Goal: Navigation & Orientation: Locate item on page

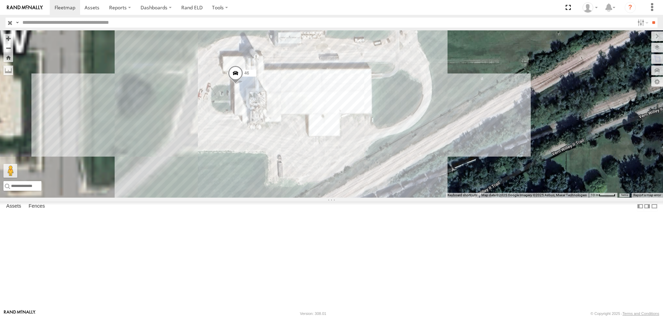
drag, startPoint x: 226, startPoint y: 216, endPoint x: 367, endPoint y: 166, distance: 150.1
click at [367, 166] on div "545 0055 47 46 597 587" at bounding box center [331, 114] width 663 height 168
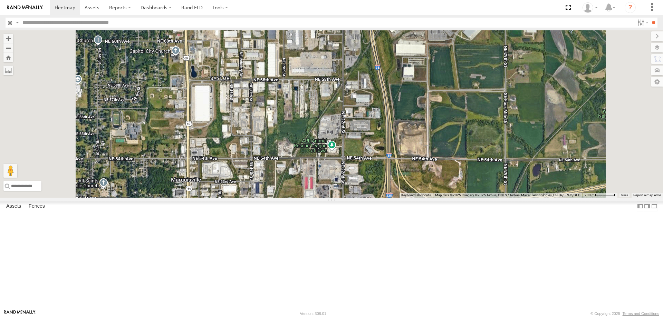
drag, startPoint x: 293, startPoint y: 202, endPoint x: 311, endPoint y: 183, distance: 25.9
click at [311, 183] on div "545 0055 597 587 47 46" at bounding box center [331, 114] width 663 height 168
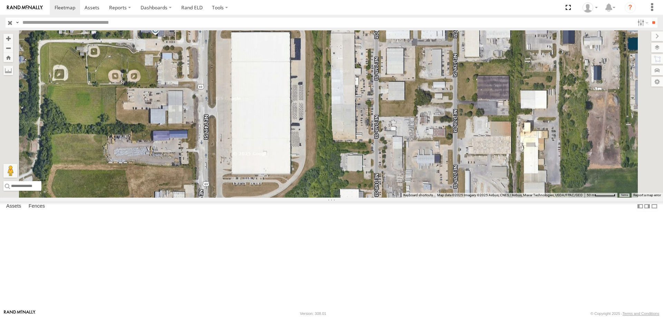
drag, startPoint x: 329, startPoint y: 214, endPoint x: 329, endPoint y: 296, distance: 81.5
click at [329, 198] on div "545 0055 597 587 47 46" at bounding box center [331, 114] width 663 height 168
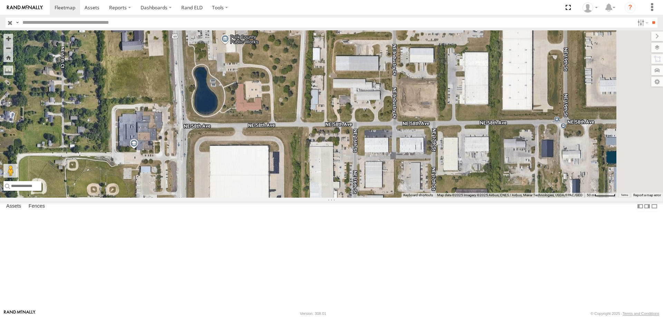
drag, startPoint x: 343, startPoint y: 149, endPoint x: 321, endPoint y: 263, distance: 115.6
click at [321, 198] on div "545 0055 597 587 47 46" at bounding box center [331, 114] width 663 height 168
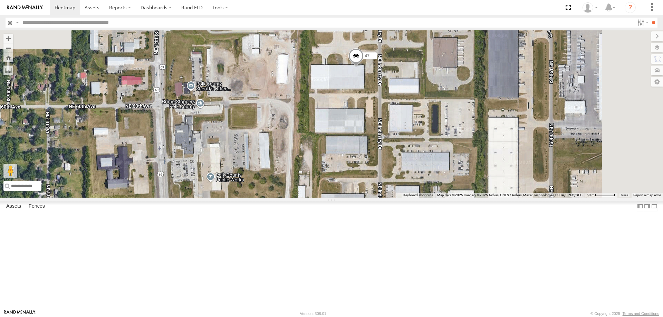
drag, startPoint x: 315, startPoint y: 140, endPoint x: 300, endPoint y: 285, distance: 145.5
click at [300, 198] on div "545 0055 597 587 47 46" at bounding box center [331, 114] width 663 height 168
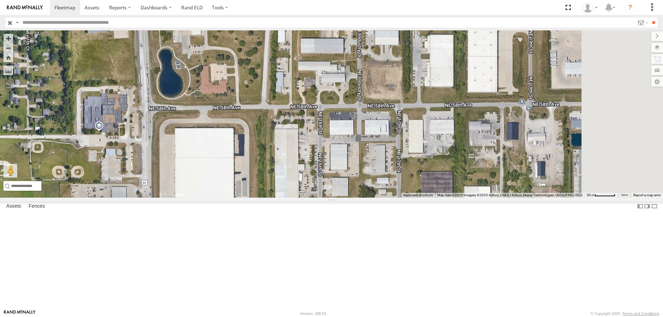
drag, startPoint x: 301, startPoint y: 297, endPoint x: 282, endPoint y: 125, distance: 173.0
click at [282, 125] on div "545 0055 597 587 47 46" at bounding box center [331, 114] width 663 height 168
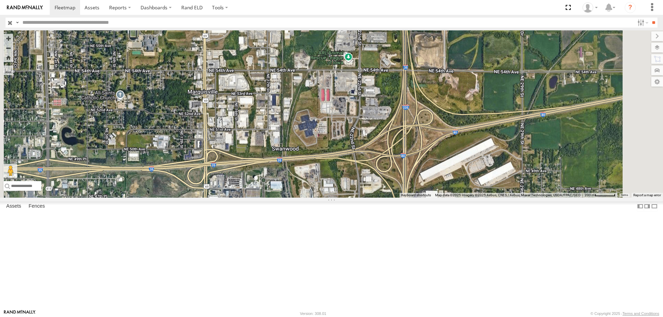
drag, startPoint x: 361, startPoint y: 262, endPoint x: 352, endPoint y: 185, distance: 76.9
click at [352, 185] on div "545 0055 597 587 47 46" at bounding box center [331, 114] width 663 height 168
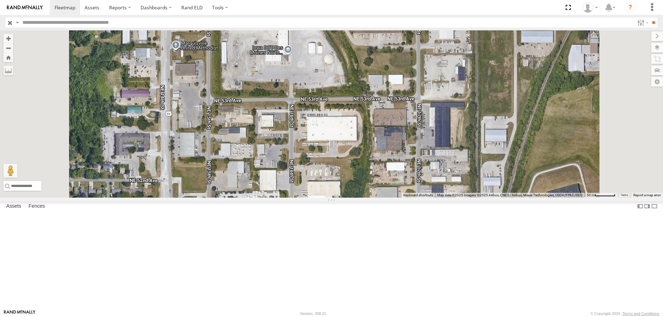
drag, startPoint x: 293, startPoint y: 119, endPoint x: 304, endPoint y: 288, distance: 169.6
click at [304, 198] on div "545 0055 597 587 47 46" at bounding box center [331, 114] width 663 height 168
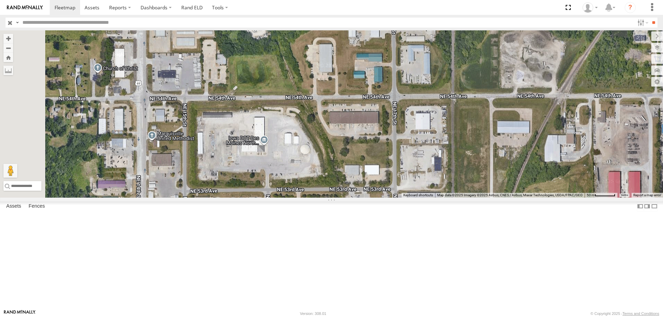
drag, startPoint x: 332, startPoint y: 128, endPoint x: 308, endPoint y: 226, distance: 100.3
click at [308, 198] on div "545 0055 597 587 47 46" at bounding box center [331, 114] width 663 height 168
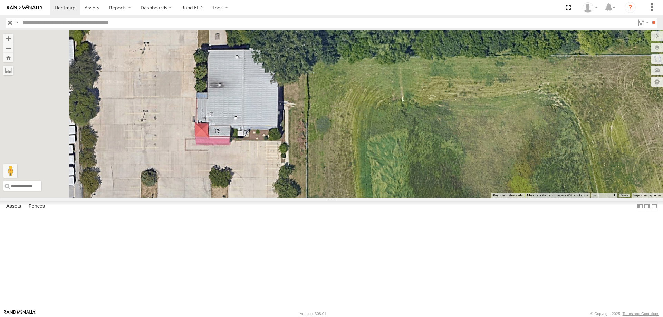
drag, startPoint x: 307, startPoint y: 152, endPoint x: 317, endPoint y: 177, distance: 26.9
click at [317, 177] on div "545 0055 597 587 47 46" at bounding box center [331, 114] width 663 height 168
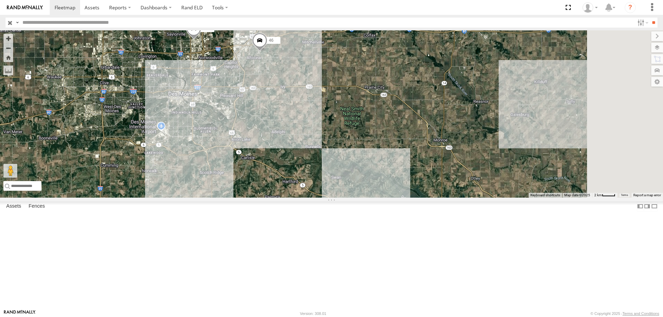
drag, startPoint x: 416, startPoint y: 246, endPoint x: 378, endPoint y: 183, distance: 73.6
click at [378, 183] on div "545 0055 597 587 47 46" at bounding box center [331, 114] width 663 height 168
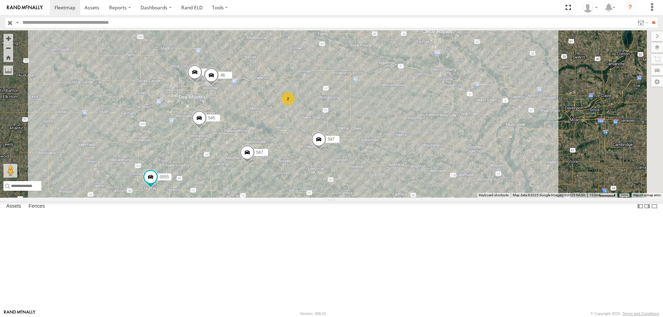
drag, startPoint x: 437, startPoint y: 128, endPoint x: 332, endPoint y: 172, distance: 114.0
click at [332, 172] on div "545 0055 597 587 2 47 46" at bounding box center [331, 114] width 663 height 168
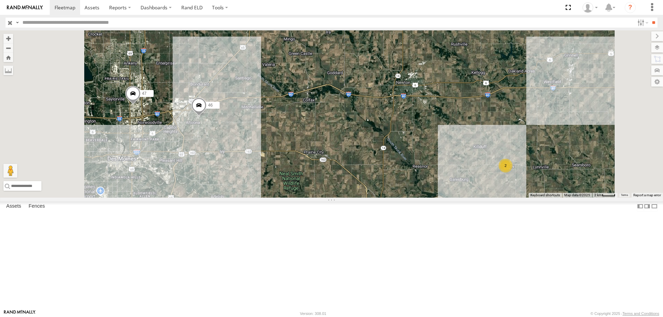
click at [207, 116] on span at bounding box center [198, 107] width 15 height 19
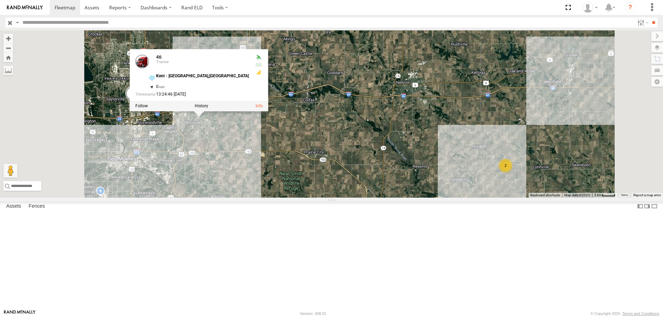
click at [268, 111] on div at bounding box center [199, 106] width 138 height 10
click at [208, 108] on label at bounding box center [201, 106] width 13 height 5
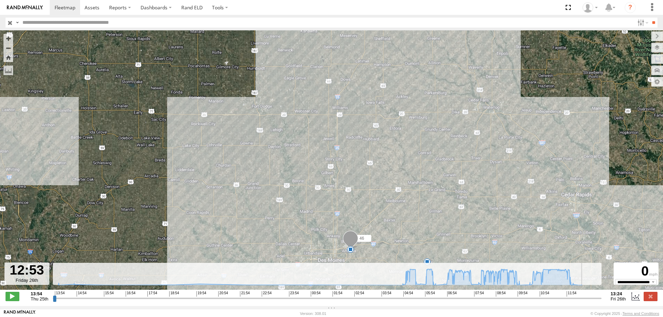
drag, startPoint x: 55, startPoint y: 303, endPoint x: 512, endPoint y: 264, distance: 458.9
type input "**********"
click at [583, 295] on input "range" at bounding box center [327, 298] width 549 height 7
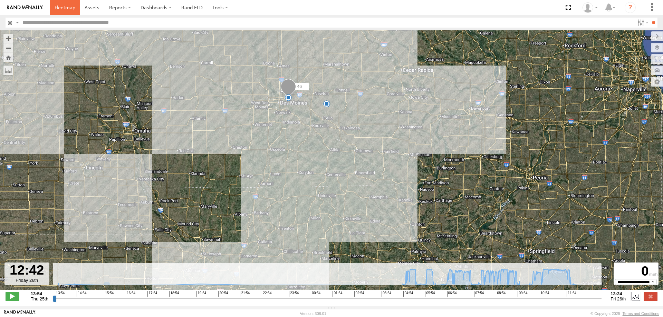
click at [75, 5] on span at bounding box center [65, 7] width 21 height 7
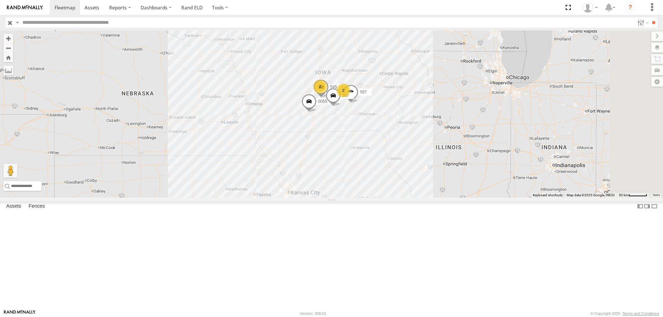
drag, startPoint x: 432, startPoint y: 115, endPoint x: 424, endPoint y: 170, distance: 54.8
click at [425, 198] on div "545 0055 597 587 2 2" at bounding box center [331, 114] width 663 height 168
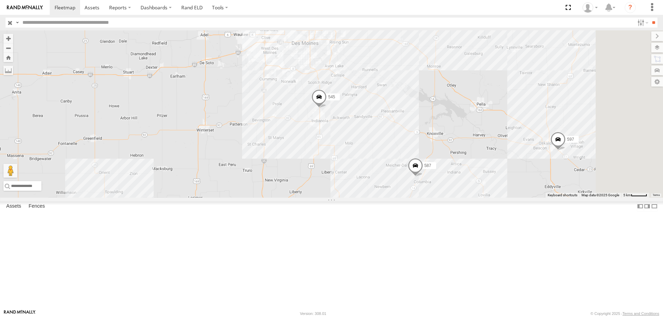
drag, startPoint x: 384, startPoint y: 114, endPoint x: 353, endPoint y: 207, distance: 97.6
click at [353, 198] on div "545 0055 597 587 47 46" at bounding box center [331, 114] width 663 height 168
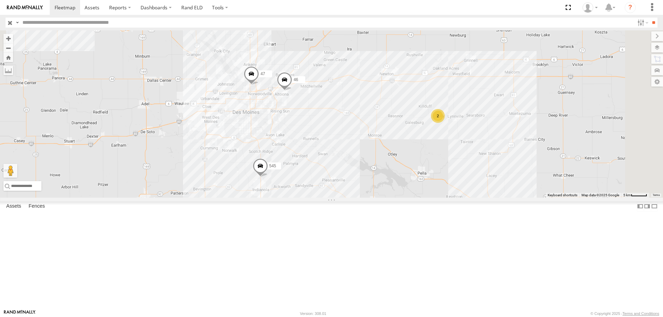
drag, startPoint x: 434, startPoint y: 156, endPoint x: 406, endPoint y: 182, distance: 38.6
click at [406, 182] on div "545 0055 597 587 47 46 2" at bounding box center [331, 114] width 663 height 168
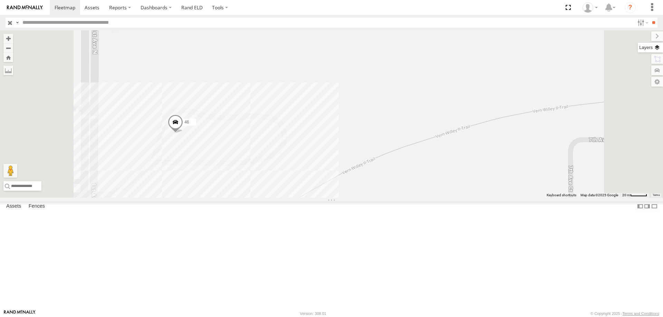
click at [658, 45] on label at bounding box center [650, 48] width 25 height 10
click at [0, 0] on span "Basemaps" at bounding box center [0, 0] width 0 height 0
click at [0, 0] on span "Satellite + Roadmap" at bounding box center [0, 0] width 0 height 0
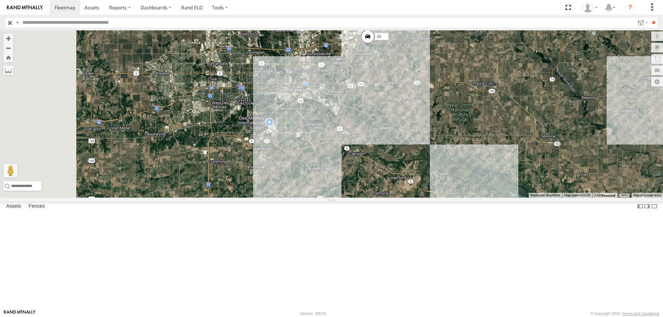
drag, startPoint x: 335, startPoint y: 162, endPoint x: 351, endPoint y: 155, distance: 17.2
click at [351, 155] on div "545 0055 597 587 47 46" at bounding box center [331, 114] width 663 height 168
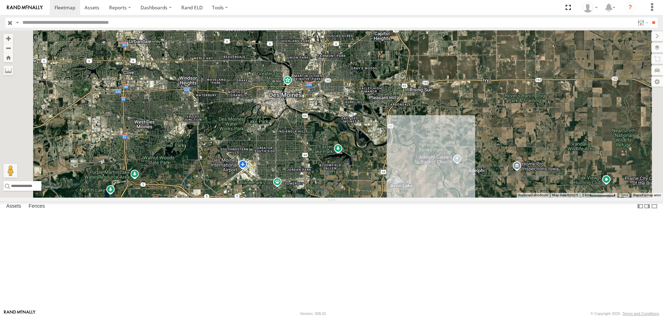
drag, startPoint x: 354, startPoint y: 137, endPoint x: 375, endPoint y: 157, distance: 28.8
click at [375, 157] on div "545 0055 597 587 47 46" at bounding box center [331, 114] width 663 height 168
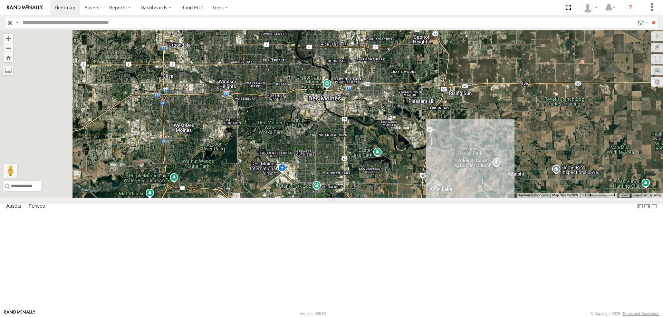
drag, startPoint x: 407, startPoint y: 125, endPoint x: 424, endPoint y: 128, distance: 17.7
click at [424, 128] on div "545 0055 597 587 47 46" at bounding box center [331, 114] width 663 height 168
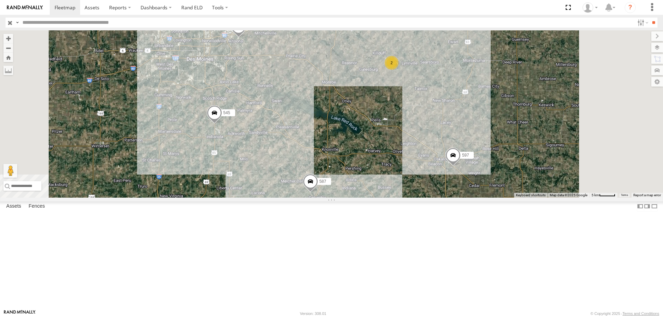
click at [373, 130] on div "545 0055 597 587 47 46 2" at bounding box center [331, 114] width 663 height 168
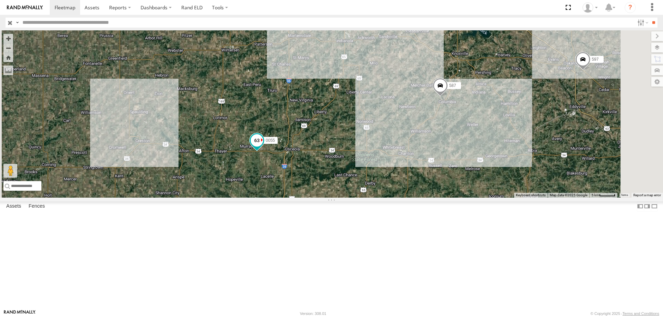
click at [263, 147] on span at bounding box center [257, 140] width 12 height 12
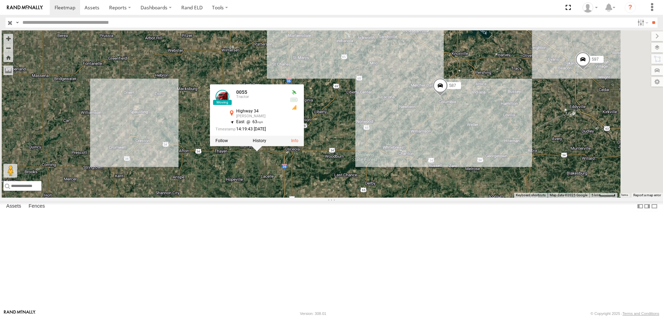
click at [434, 161] on div "545 0055 47 46 597 587 2 0055 Tractor Highway 34 [PERSON_NAME] 41.02675 , -93.9…" at bounding box center [331, 114] width 663 height 168
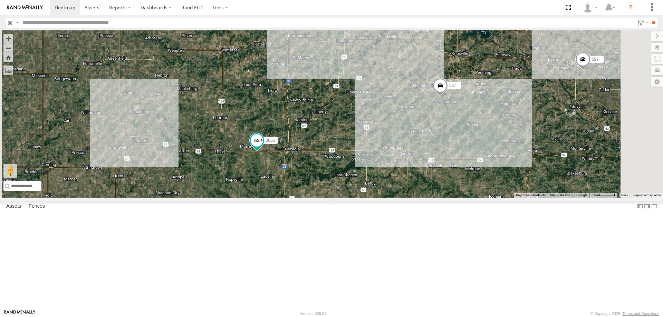
click at [263, 147] on span at bounding box center [257, 140] width 12 height 12
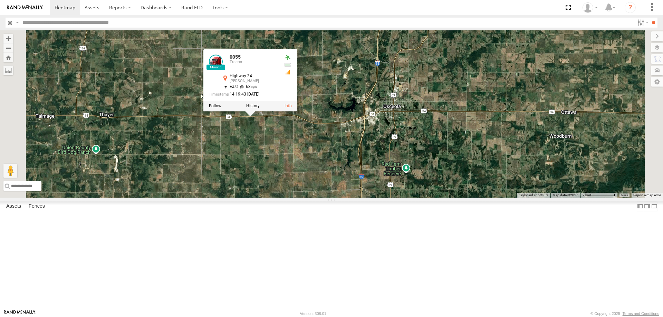
click at [462, 97] on div "545 0055 47 46 597 587 0055 Tractor Highway 34 [PERSON_NAME] 41.02675 , -93.907…" at bounding box center [331, 114] width 663 height 168
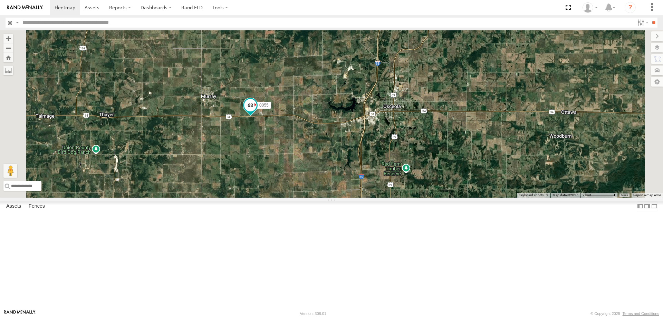
click at [257, 112] on span at bounding box center [250, 105] width 12 height 12
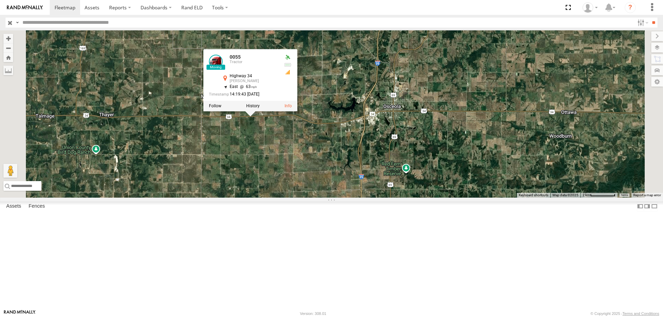
click at [359, 189] on div "545 0055 47 46 597 587 0055 Tractor Highway 34 [PERSON_NAME] 41.02675 , -93.907…" at bounding box center [331, 114] width 663 height 168
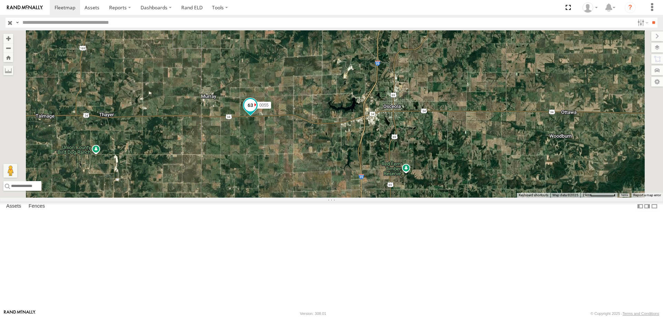
click at [257, 112] on span at bounding box center [250, 105] width 12 height 12
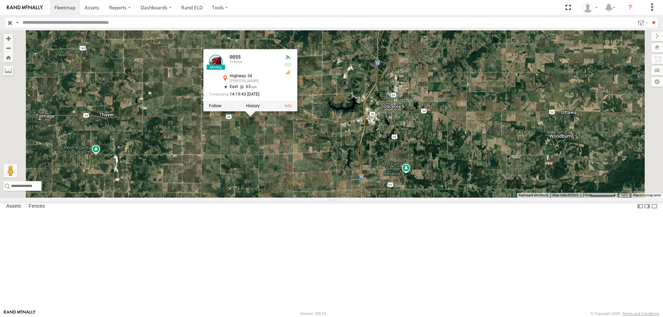
click at [387, 184] on div "545 0055 47 46 597 587 0055 Tractor Highway 34 [PERSON_NAME] 41.02675 , -93.907…" at bounding box center [331, 114] width 663 height 168
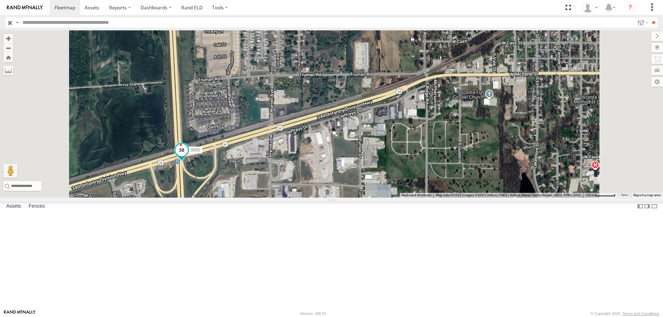
click at [188, 156] on span at bounding box center [181, 150] width 12 height 12
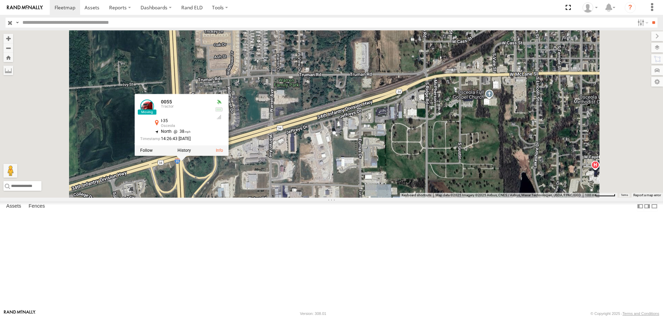
click at [360, 142] on div "545 0055 47 46 597 587 0055 Tractor I-35 Osceola 41.02649 , -93.79427 North 38 …" at bounding box center [331, 114] width 663 height 168
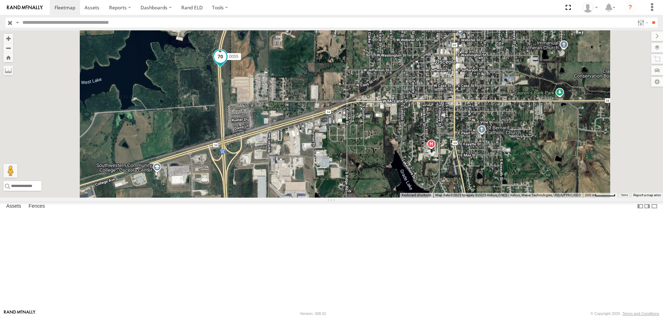
click at [227, 63] on span at bounding box center [220, 56] width 12 height 12
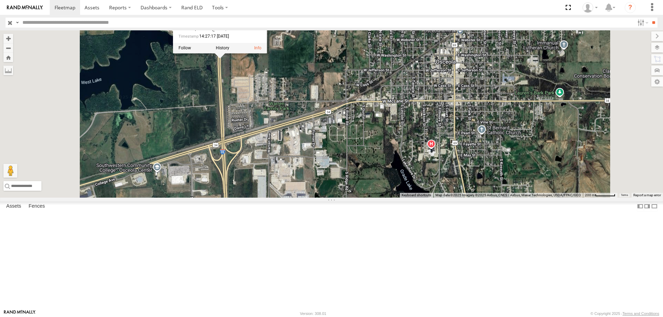
click at [404, 108] on div "545 0055 47 46 597 587 0055 Tractor I-35 Osceola 41.03458 , -93.79482 North 70 …" at bounding box center [331, 114] width 663 height 168
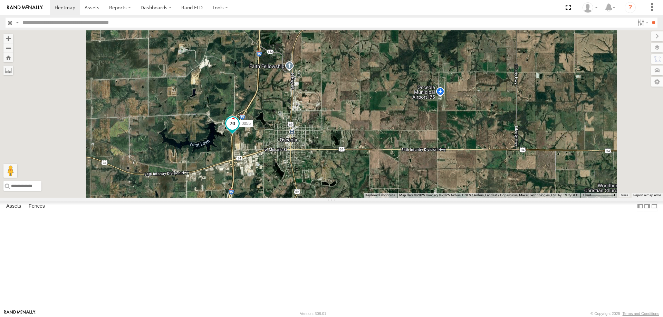
click at [239, 130] on span at bounding box center [232, 123] width 12 height 12
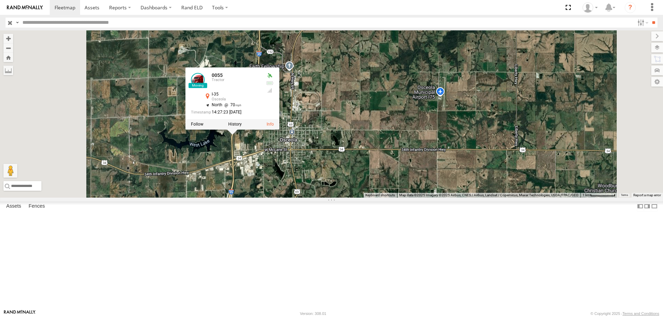
click at [405, 132] on div "545 0055 47 46 597 587 0055 Tractor I-35 Osceola 41.03625 , -93.7945 North 70 1…" at bounding box center [331, 114] width 663 height 168
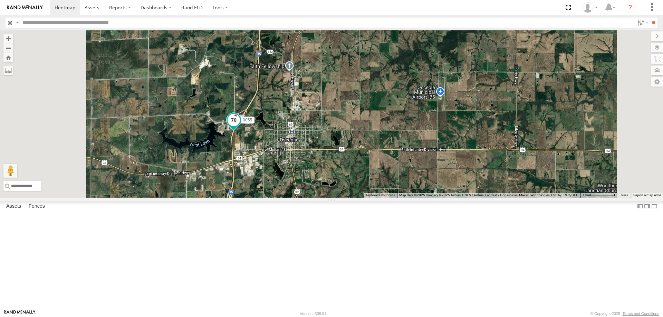
click at [240, 126] on span at bounding box center [234, 120] width 12 height 12
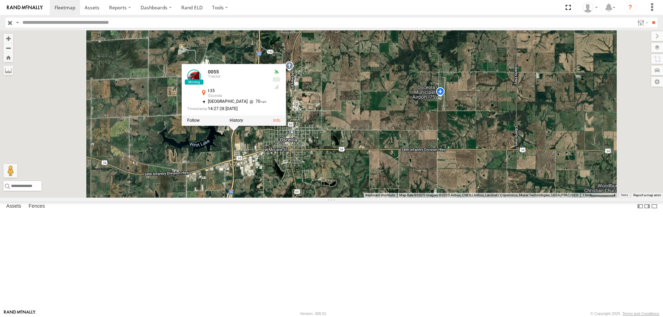
click at [397, 124] on div "545 0055 47 46 597 587 0055 Tractor I-35 Osceola 41.03758 , -93.79383 [GEOGRAPH…" at bounding box center [331, 114] width 663 height 168
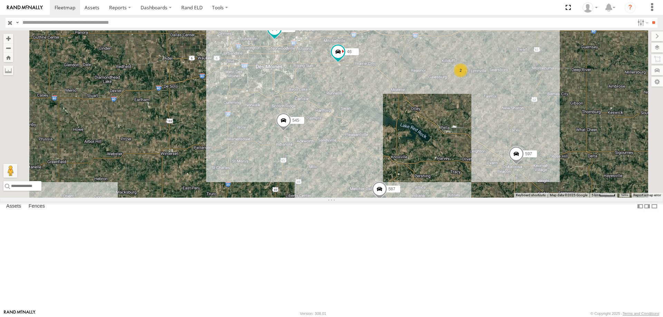
drag, startPoint x: 442, startPoint y: 147, endPoint x: 432, endPoint y: 163, distance: 18.1
click at [435, 164] on div "545 0055 47 46 597 587 2" at bounding box center [331, 114] width 663 height 168
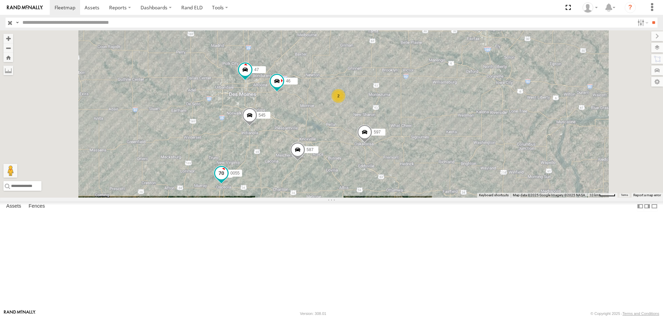
click at [228, 180] on span at bounding box center [221, 173] width 12 height 12
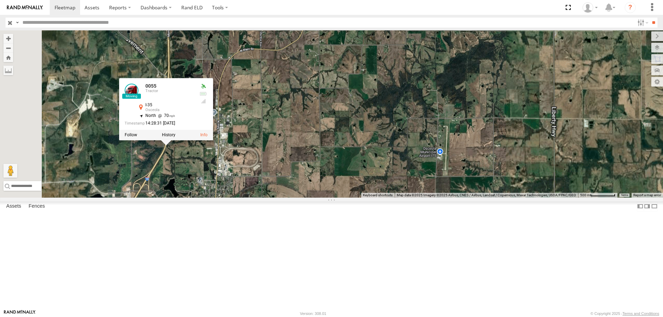
click at [290, 198] on div "545 0055 47 46 597 587 0055 Tractor I-35 Osceola 41.05293 , -93.78208 North 70 …" at bounding box center [331, 114] width 663 height 168
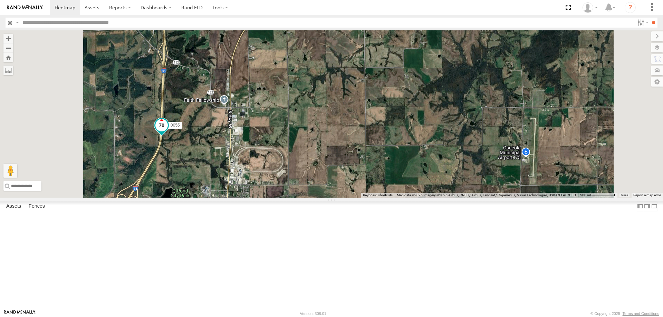
click at [168, 131] on span at bounding box center [161, 125] width 12 height 12
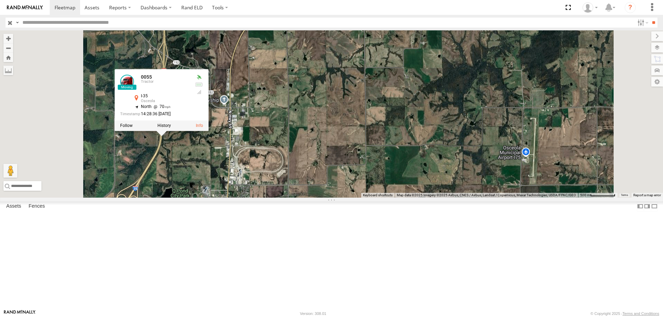
click at [283, 198] on div "545 0055 47 46 597 587 0055 Tractor I-35 Osceola 41.05434 , -93.78178 North 70 …" at bounding box center [331, 114] width 663 height 168
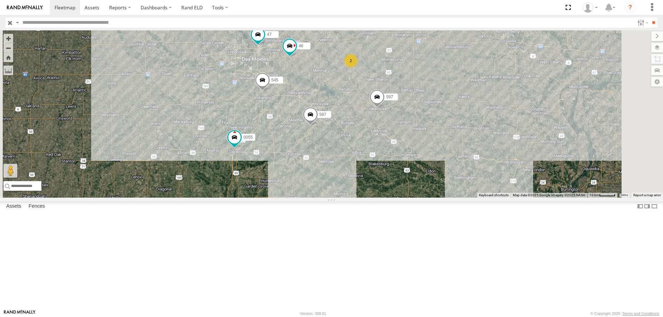
drag, startPoint x: 371, startPoint y: 211, endPoint x: 363, endPoint y: 216, distance: 9.1
click at [363, 198] on div "545 0055 47 46 597 587 2" at bounding box center [331, 114] width 663 height 168
